Goal: Information Seeking & Learning: Learn about a topic

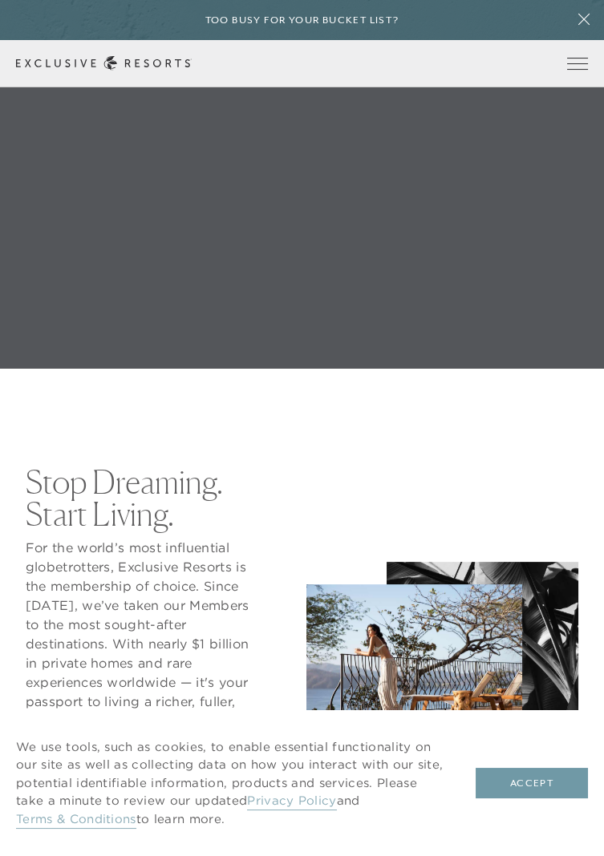
click at [536, 781] on button "Accept" at bounding box center [531, 783] width 112 height 30
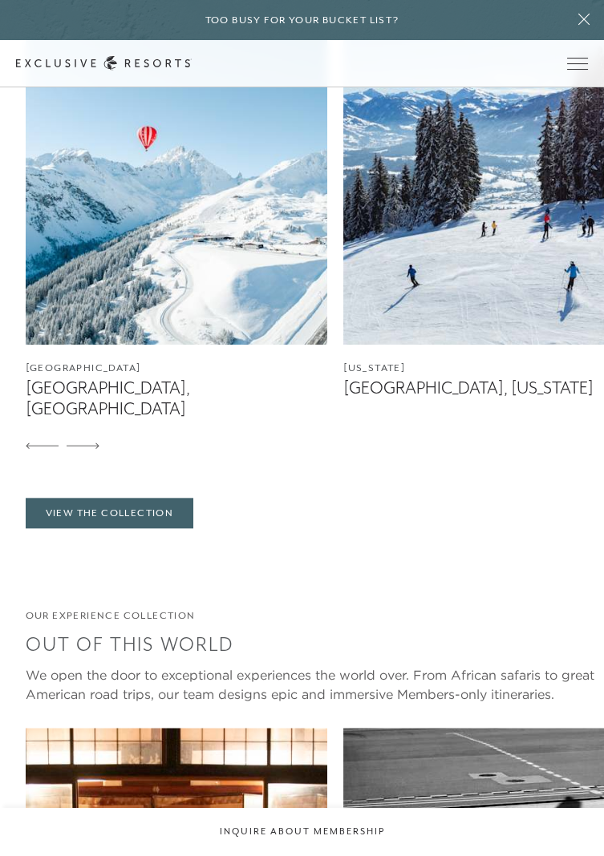
scroll to position [3009, 0]
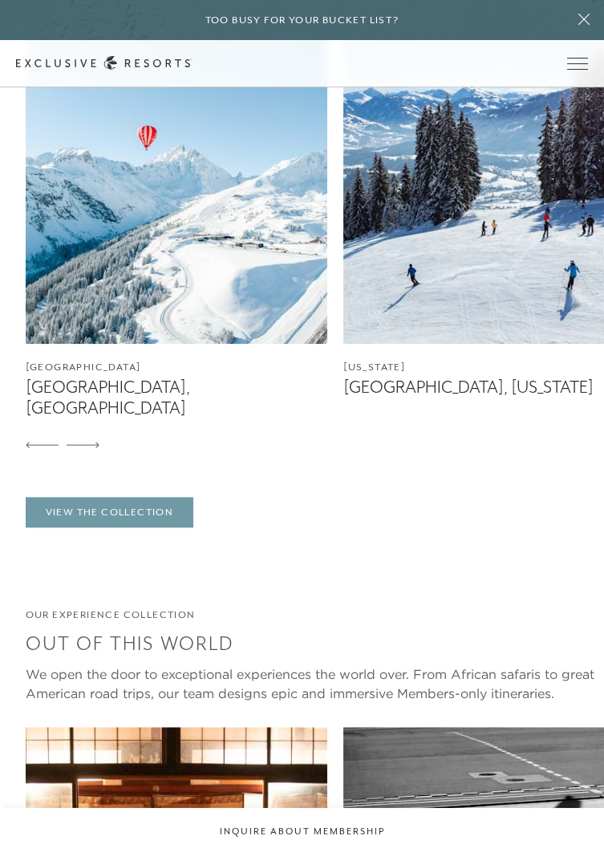
click at [89, 528] on link "View The Collection" at bounding box center [110, 512] width 168 height 30
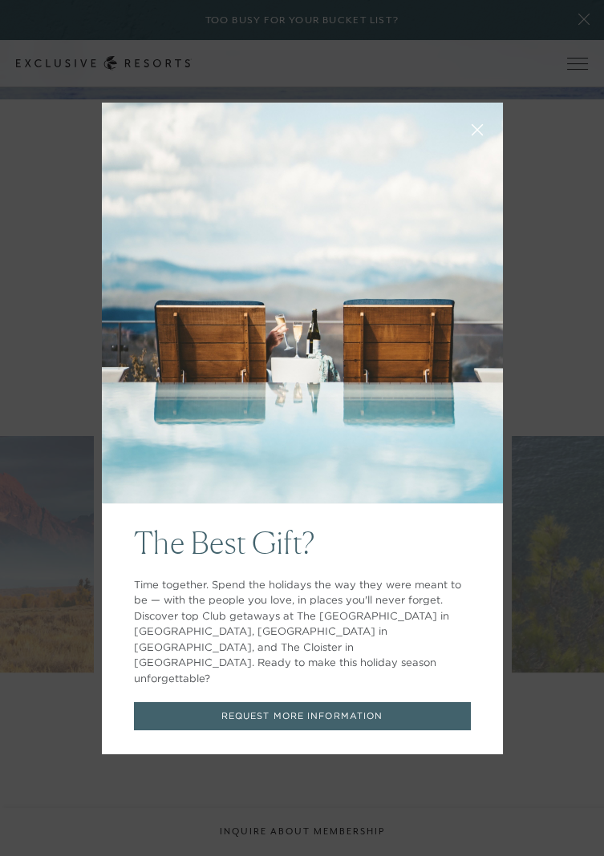
click at [482, 136] on icon at bounding box center [477, 129] width 12 height 12
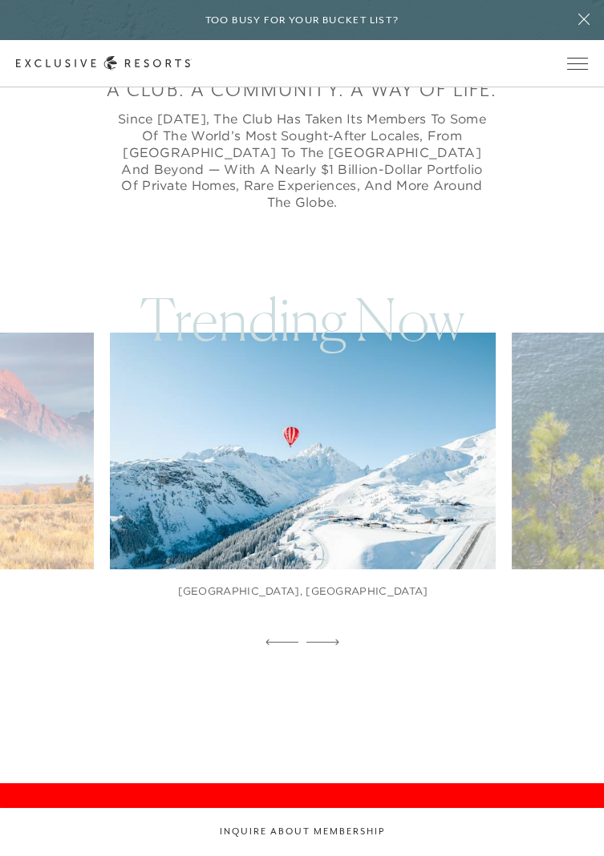
scroll to position [854, 0]
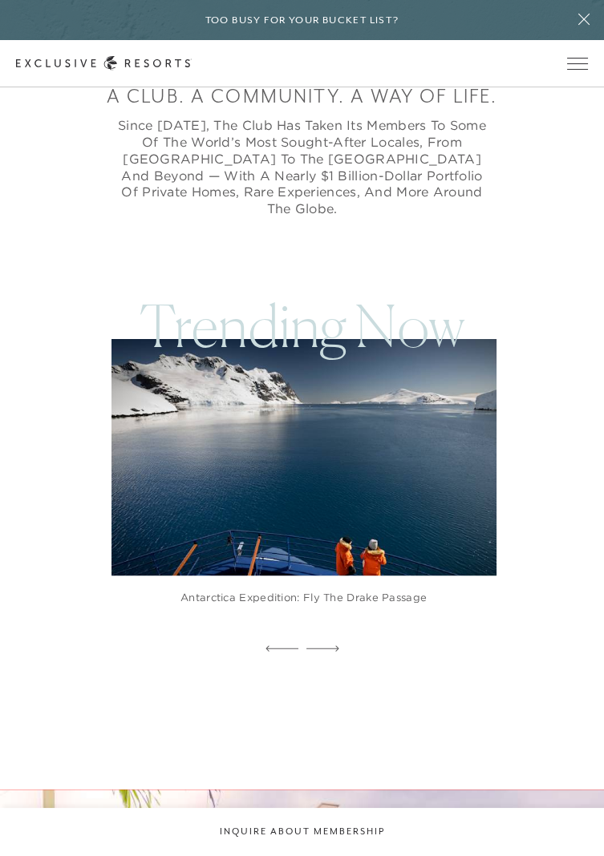
click at [423, 496] on img at bounding box center [315, 457] width 423 height 261
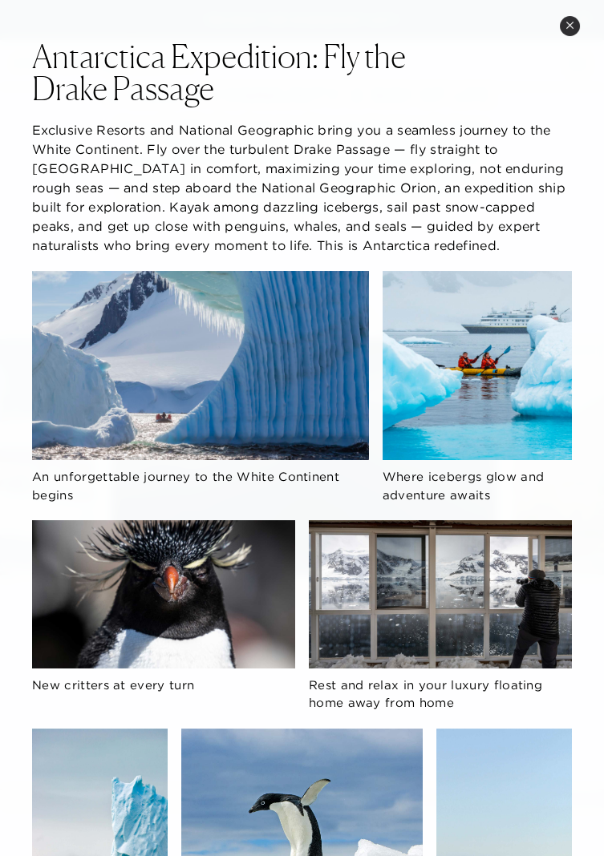
click at [573, 511] on div "Antarctica Expedition: Fly the Drake Passage Exclusive Resorts and National Geo…" at bounding box center [302, 787] width 604 height 1574
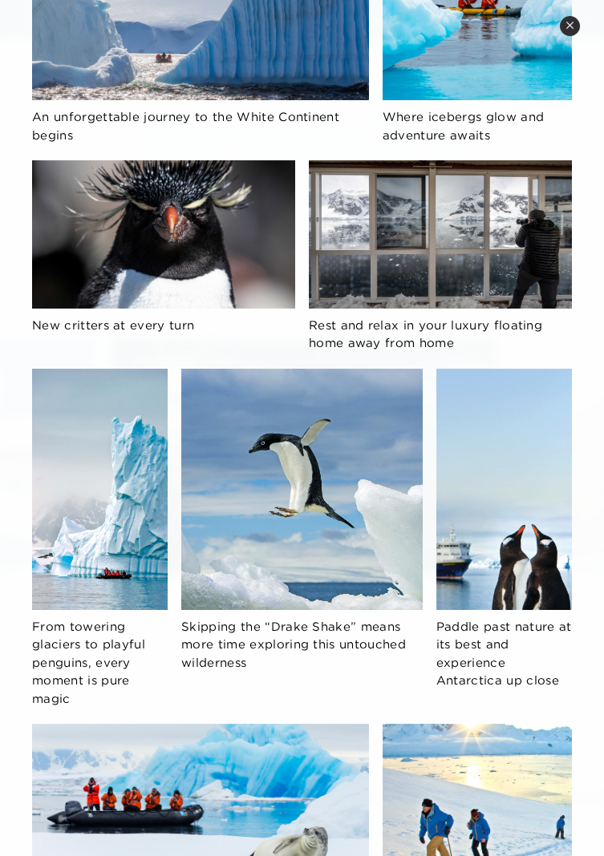
scroll to position [362, 0]
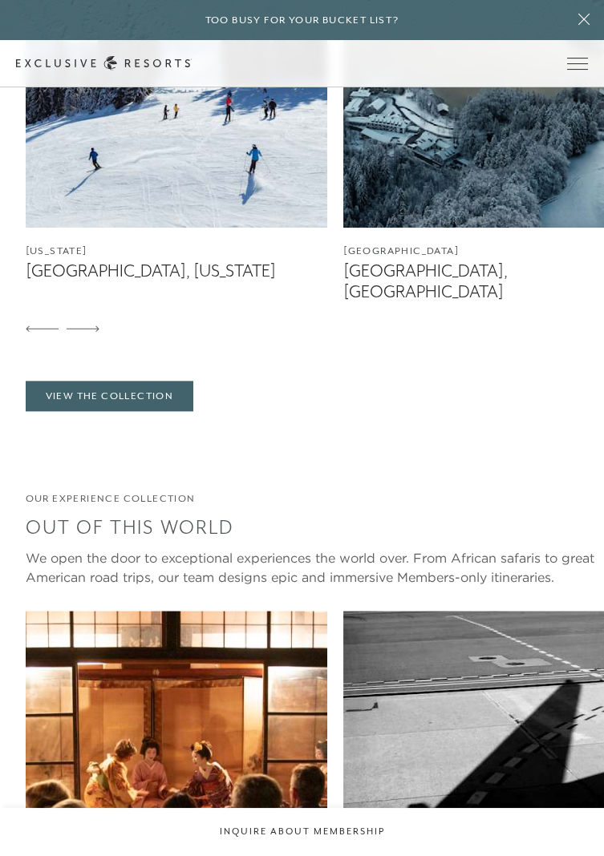
scroll to position [3125, 0]
